Goal: Task Accomplishment & Management: Manage account settings

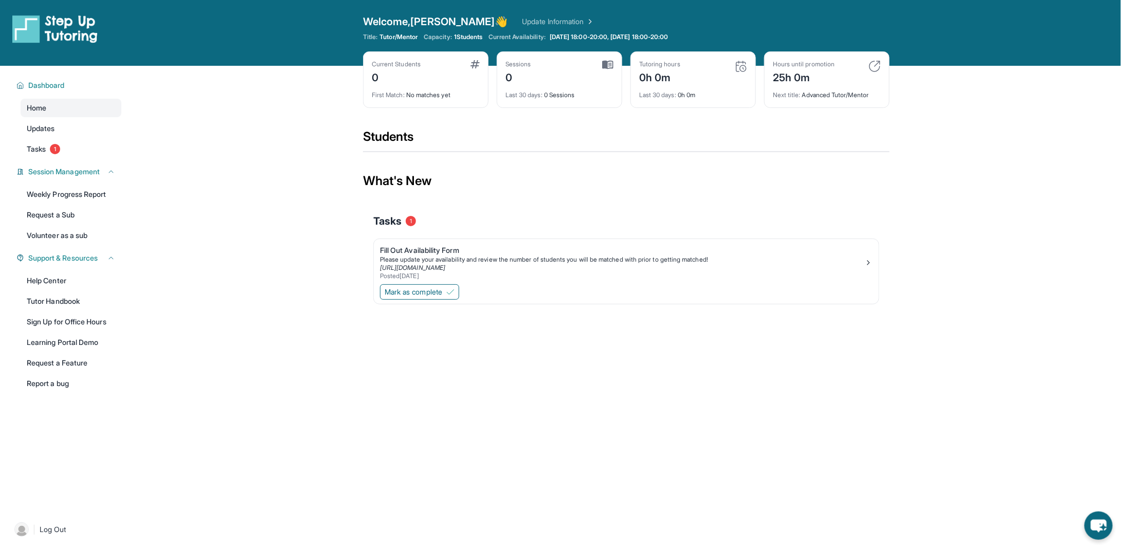
click at [408, 218] on span "1" at bounding box center [411, 221] width 10 height 10
click at [410, 253] on div "Fill Out Availability Form" at bounding box center [622, 250] width 485 height 10
click at [47, 156] on link "Tasks 1" at bounding box center [71, 149] width 101 height 19
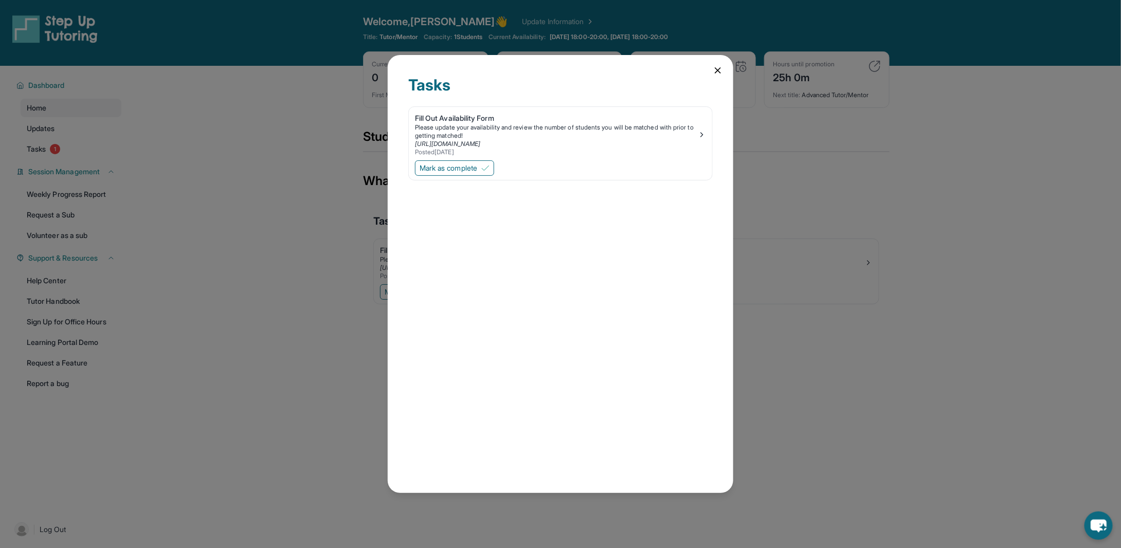
click at [713, 70] on icon at bounding box center [718, 70] width 10 height 10
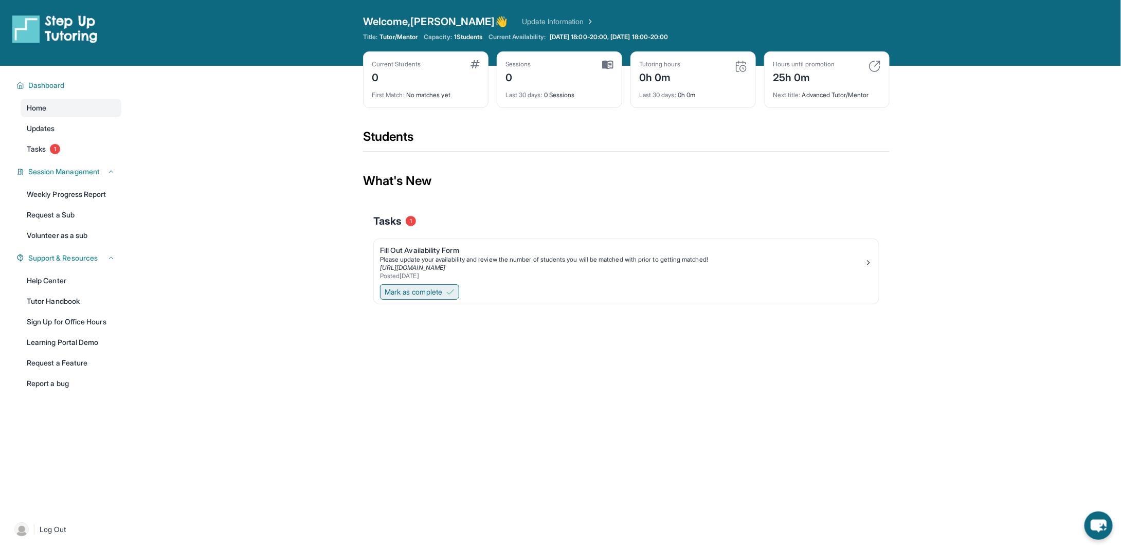
click at [420, 288] on span "Mark as complete" at bounding box center [414, 292] width 58 height 10
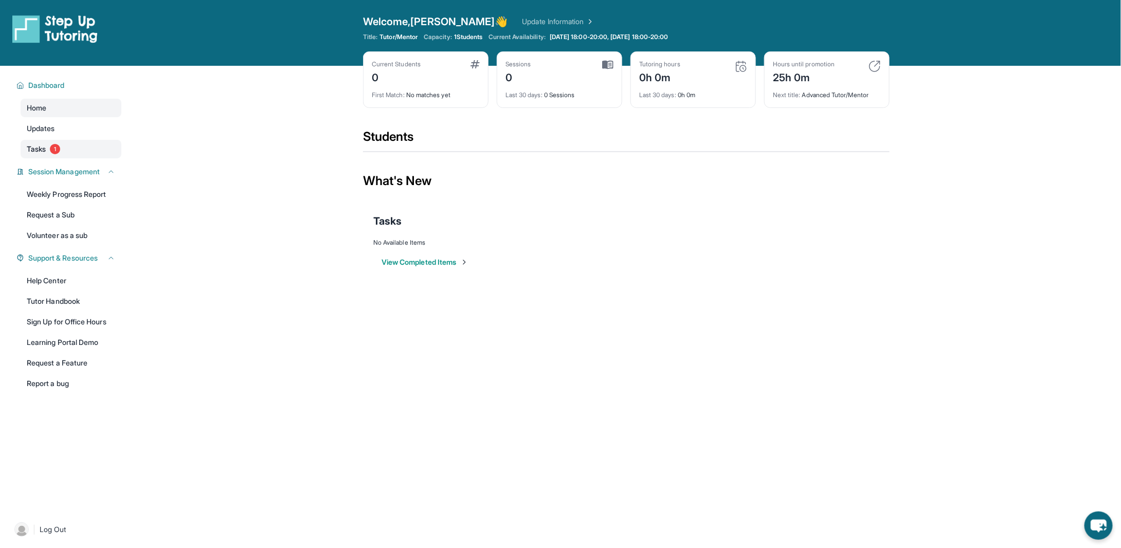
click at [33, 148] on span "Tasks" at bounding box center [36, 149] width 19 height 10
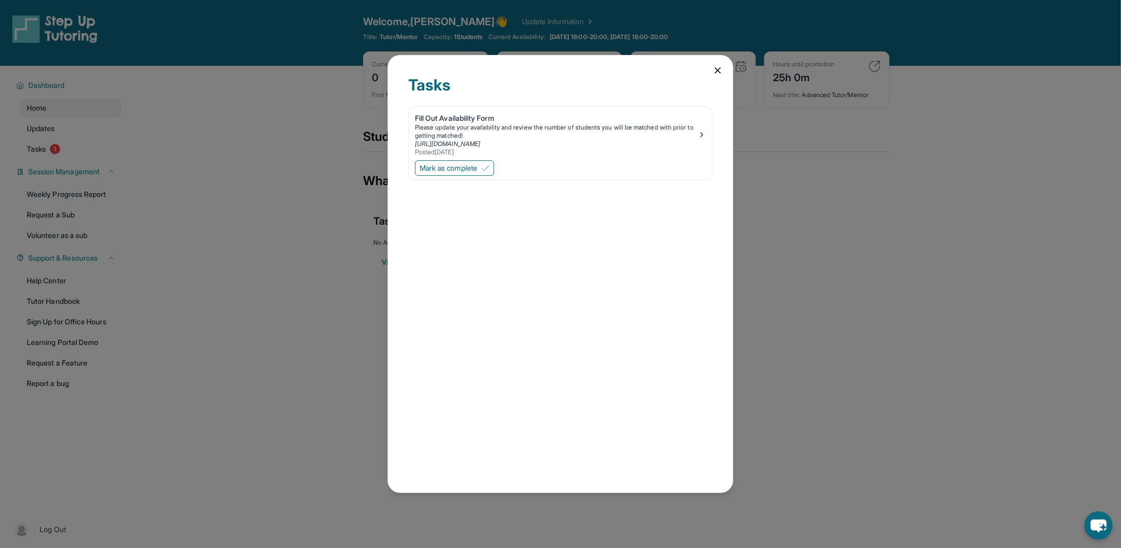
click at [233, 240] on div "Tasks Fill Out Availability Form Please update your availability and review the…" at bounding box center [560, 274] width 1121 height 548
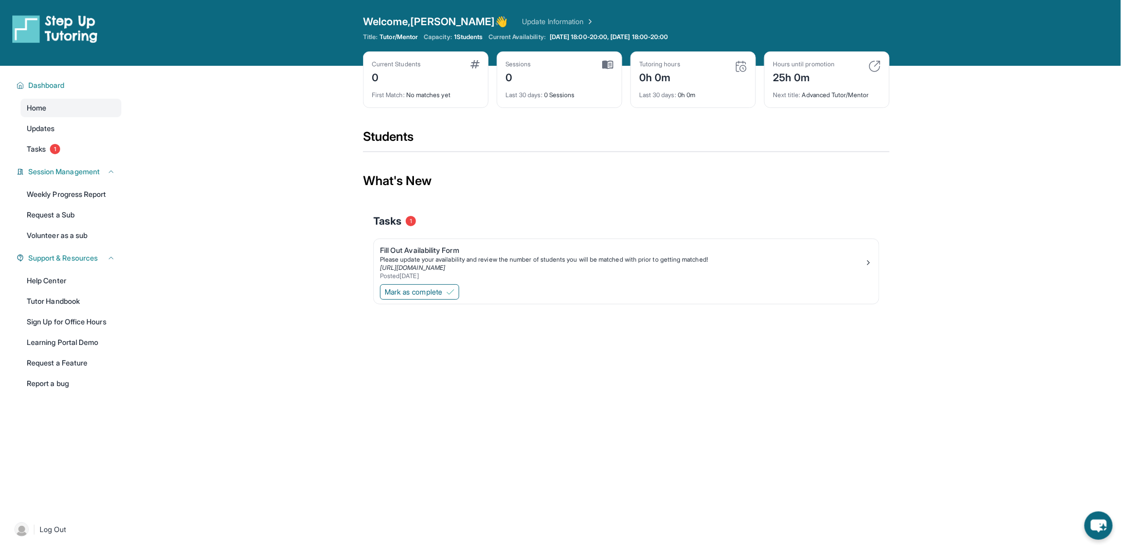
click at [523, 23] on link "Update Information" at bounding box center [559, 21] width 72 height 10
click at [51, 146] on span "1" at bounding box center [55, 149] width 10 height 10
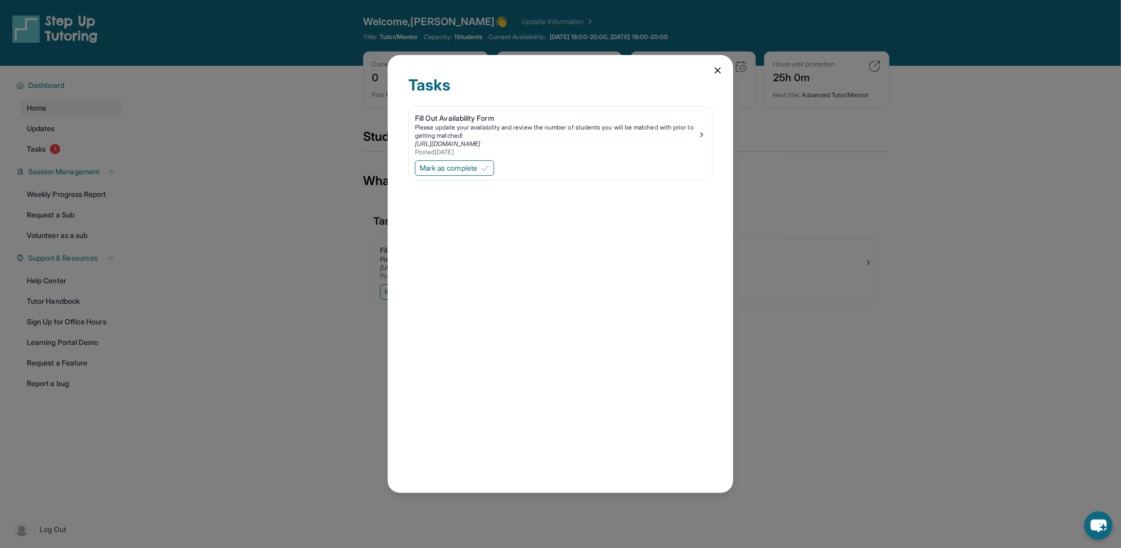
click at [815, 121] on div "Tasks Fill Out Availability Form Please update your availability and review the…" at bounding box center [560, 274] width 1121 height 548
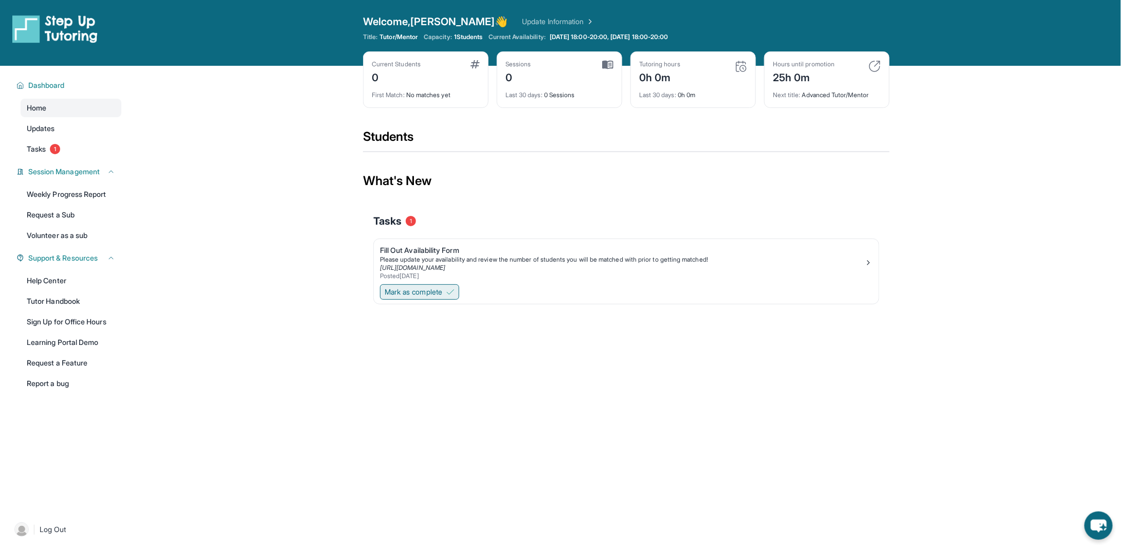
click at [435, 289] on span "Mark as complete" at bounding box center [414, 292] width 58 height 10
click at [446, 262] on button "View Completed Items" at bounding box center [425, 262] width 87 height 10
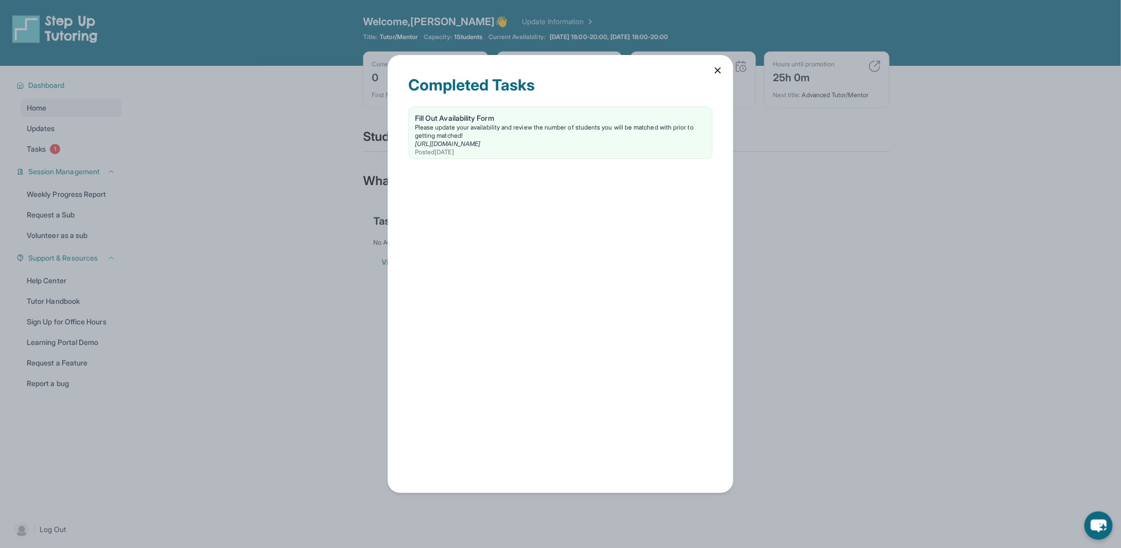
click at [337, 265] on div "Completed Tasks Fill Out Availability Form Please update your availability and …" at bounding box center [560, 274] width 1121 height 548
click at [31, 143] on div "Completed Tasks Fill Out Availability Form Please update your availability and …" at bounding box center [560, 274] width 1121 height 548
click at [717, 62] on div "Completed Tasks Fill Out Availability Form Please update your availability and …" at bounding box center [561, 274] width 346 height 439
click at [717, 66] on icon at bounding box center [718, 70] width 10 height 10
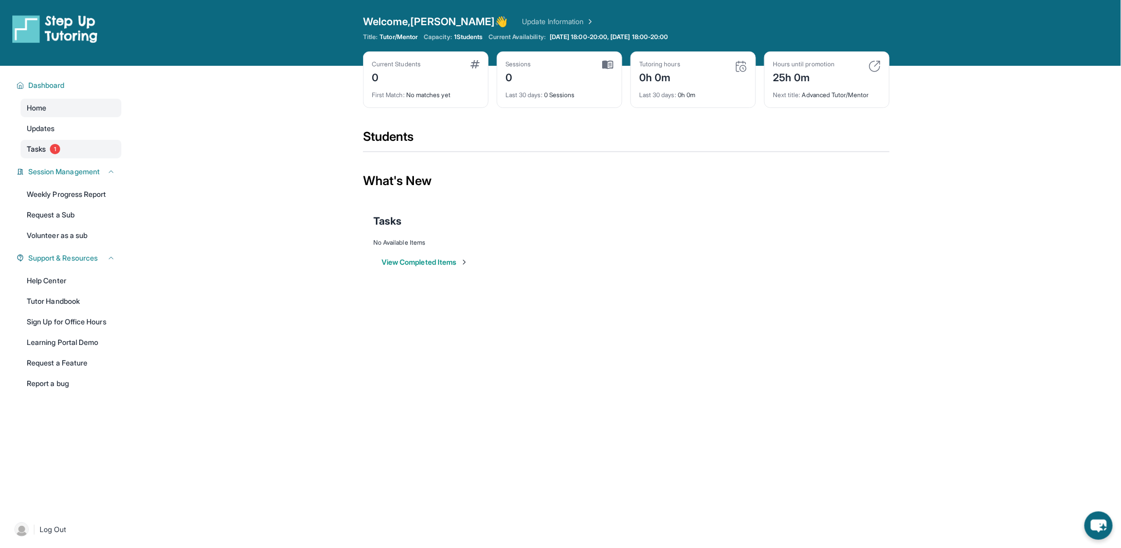
click at [49, 146] on link "Tasks 1" at bounding box center [71, 149] width 101 height 19
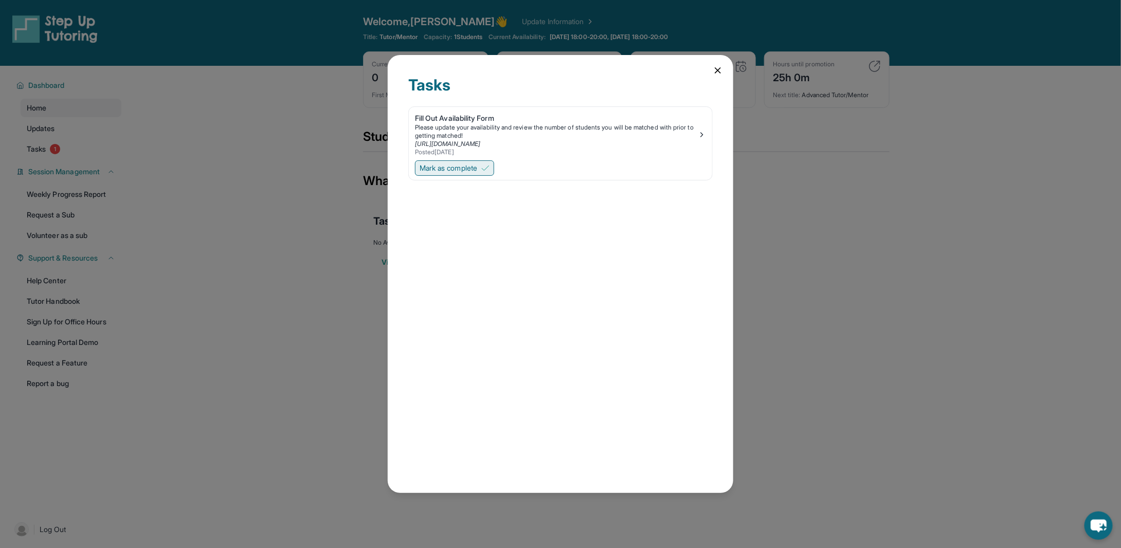
click at [456, 167] on span "Mark as complete" at bounding box center [449, 168] width 58 height 10
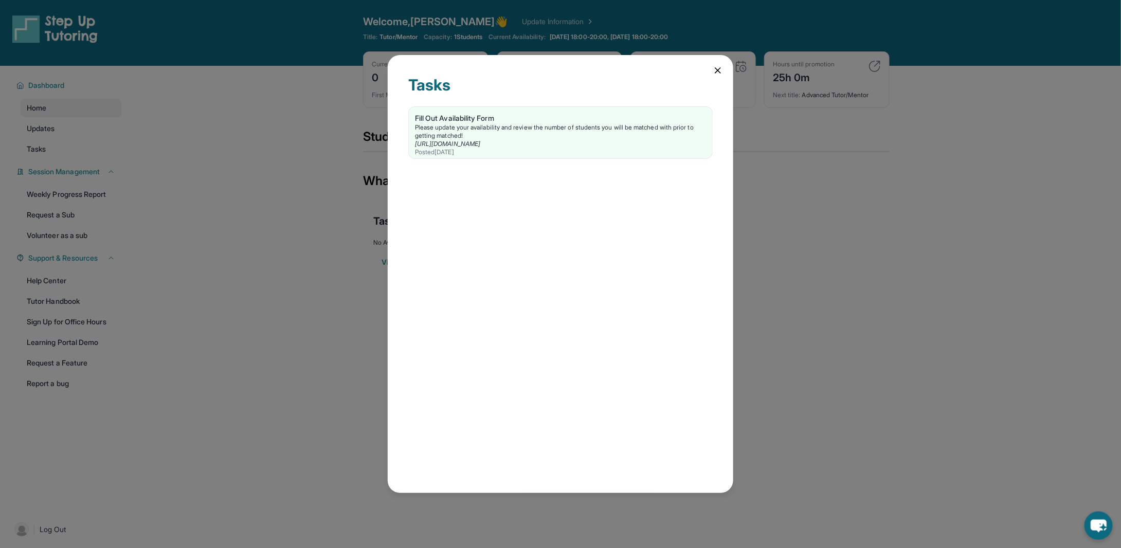
click at [286, 212] on div "Tasks Fill Out Availability Form Please update your availability and review the…" at bounding box center [560, 274] width 1121 height 548
